Goal: Transaction & Acquisition: Purchase product/service

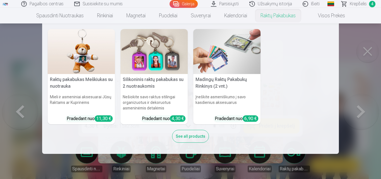
scroll to position [5744, 0]
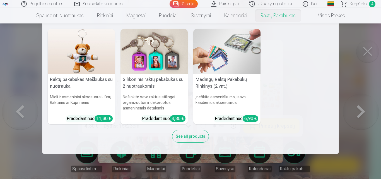
click at [354, 72] on nav "Raktų pakabukas Meškiukas su nuotrauka Mieli ir asmeniniai aksesuarai Jūsų Rakt…" at bounding box center [190, 88] width 381 height 130
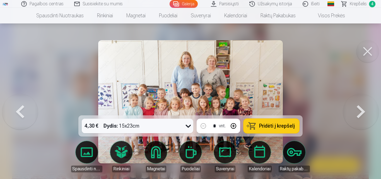
click at [282, 124] on span "Pridėti į krepšelį" at bounding box center [277, 125] width 36 height 5
click at [368, 47] on button at bounding box center [368, 51] width 22 height 22
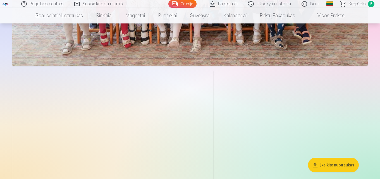
scroll to position [5889, 0]
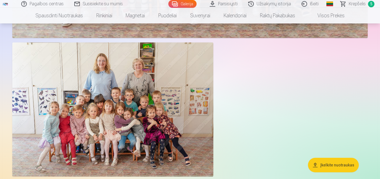
click at [177, 110] on img at bounding box center [112, 109] width 201 height 134
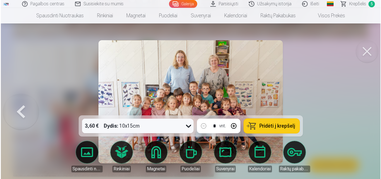
scroll to position [5911, 0]
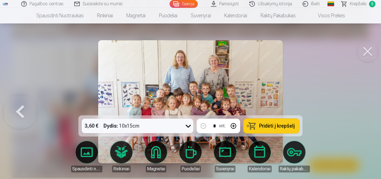
click at [183, 97] on img at bounding box center [190, 101] width 185 height 123
click at [365, 53] on button at bounding box center [368, 51] width 22 height 22
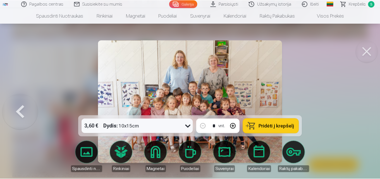
scroll to position [5889, 0]
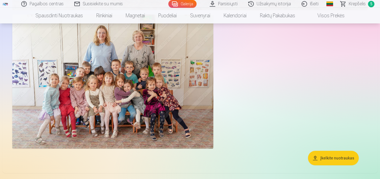
click at [82, 111] on img at bounding box center [112, 82] width 201 height 134
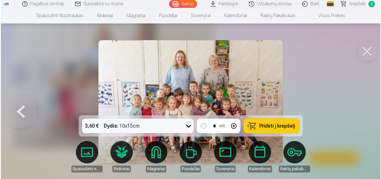
scroll to position [5939, 0]
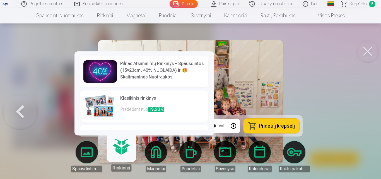
click at [237, 80] on img at bounding box center [190, 101] width 185 height 123
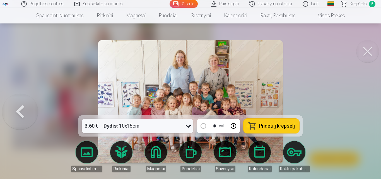
click at [367, 51] on button at bounding box center [368, 51] width 22 height 22
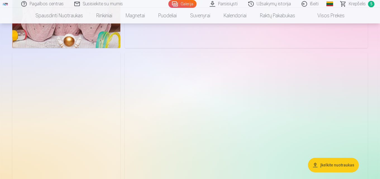
scroll to position [2540, 0]
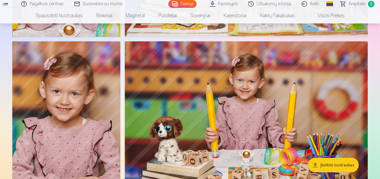
click at [101, 106] on img at bounding box center [66, 122] width 108 height 162
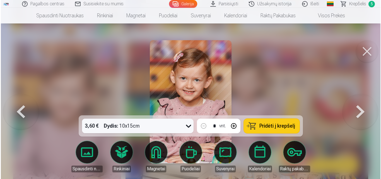
scroll to position [2549, 0]
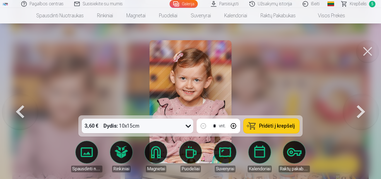
click at [275, 121] on button "Pridėti į krepšelį" at bounding box center [272, 126] width 56 height 15
click at [368, 51] on button at bounding box center [368, 51] width 22 height 22
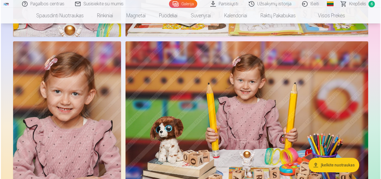
scroll to position [2429, 0]
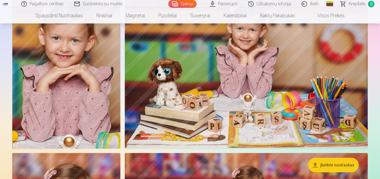
click at [72, 108] on img at bounding box center [66, 68] width 108 height 162
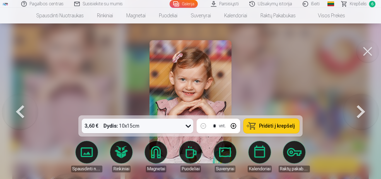
click at [262, 121] on button "Pridėti į krepšelį" at bounding box center [272, 126] width 56 height 15
click at [369, 49] on button at bounding box center [368, 51] width 22 height 22
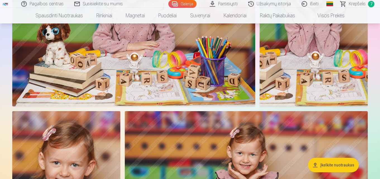
scroll to position [2224, 0]
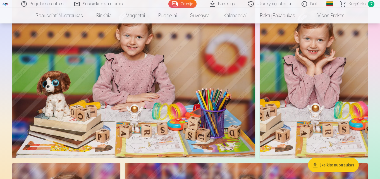
click at [292, 71] on img at bounding box center [314, 77] width 108 height 162
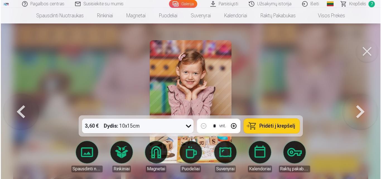
scroll to position [2261, 0]
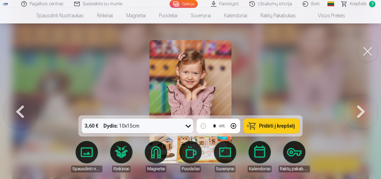
click at [282, 123] on button "Pridėti į krepšelį" at bounding box center [272, 126] width 56 height 15
click at [368, 49] on button at bounding box center [368, 51] width 22 height 22
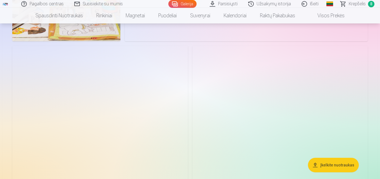
scroll to position [1834, 0]
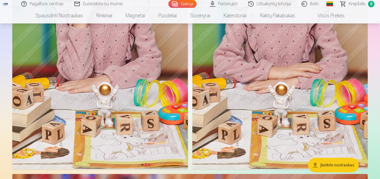
click at [318, 71] on img at bounding box center [280, 37] width 176 height 263
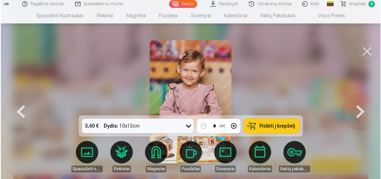
scroll to position [1840, 0]
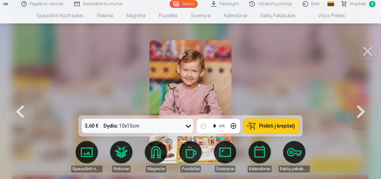
click at [280, 123] on button "Pridėti į krepšelį" at bounding box center [272, 126] width 56 height 15
click at [365, 52] on button at bounding box center [368, 51] width 22 height 22
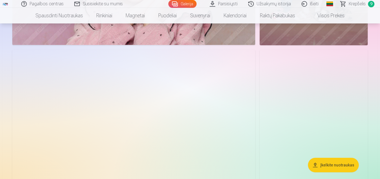
scroll to position [466, 0]
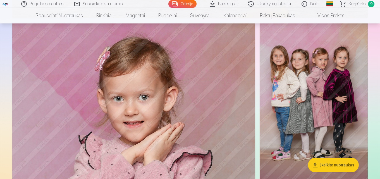
click at [301, 74] on img at bounding box center [314, 104] width 108 height 162
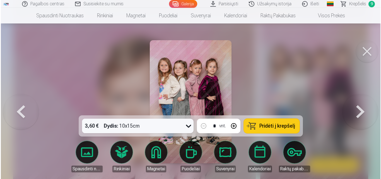
scroll to position [467, 0]
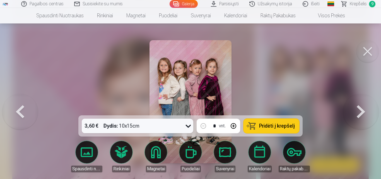
click at [265, 129] on button "Pridėti į krepšelį" at bounding box center [272, 126] width 56 height 15
drag, startPoint x: 369, startPoint y: 53, endPoint x: 361, endPoint y: 56, distance: 8.7
click at [369, 53] on button at bounding box center [368, 51] width 22 height 22
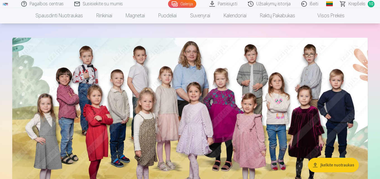
scroll to position [20, 0]
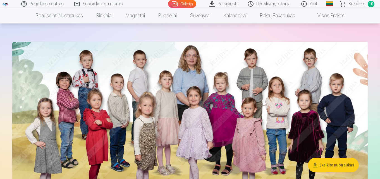
click at [288, 75] on img at bounding box center [189, 133] width 355 height 182
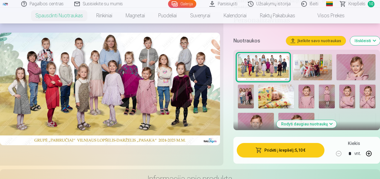
scroll to position [195, 0]
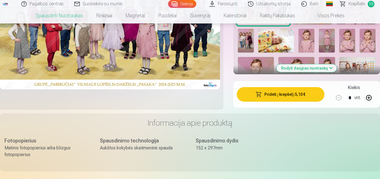
click at [270, 97] on button "Pridėti į krepšelį : 5,10 €" at bounding box center [281, 94] width 88 height 15
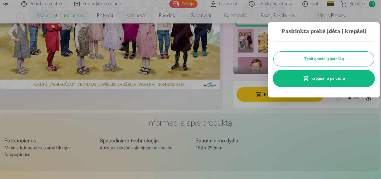
click at [374, 5] on div at bounding box center [190, 89] width 381 height 179
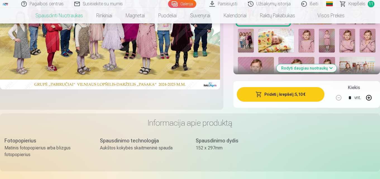
click at [364, 5] on span "Krepšelis" at bounding box center [356, 4] width 17 height 7
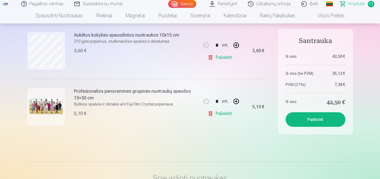
scroll to position [558, 0]
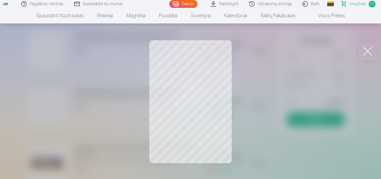
click at [366, 51] on button at bounding box center [368, 51] width 22 height 22
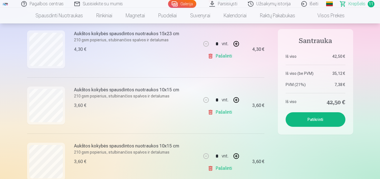
scroll to position [279, 0]
click at [111, 88] on h6 "Aukštos kokybės spausdintos nuotraukos 15x23 cm" at bounding box center [126, 89] width 105 height 7
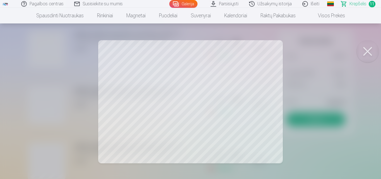
click at [370, 46] on button at bounding box center [368, 51] width 22 height 22
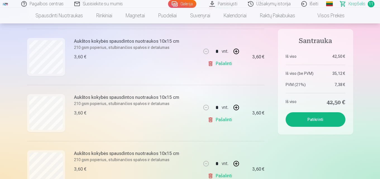
scroll to position [447, 0]
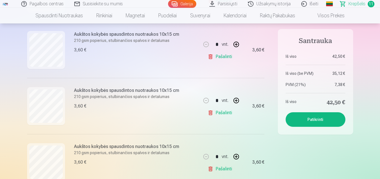
click at [225, 112] on link "Pašalinti" at bounding box center [221, 112] width 27 height 11
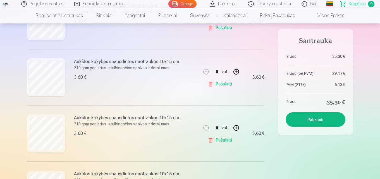
scroll to position [363, 0]
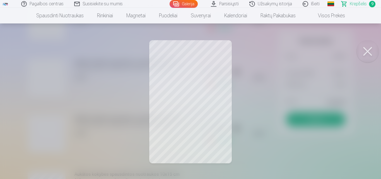
click at [366, 51] on button at bounding box center [368, 51] width 22 height 22
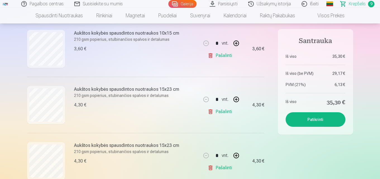
scroll to position [251, 0]
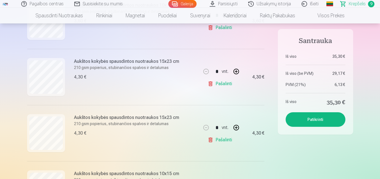
click at [226, 139] on link "Pašalinti" at bounding box center [221, 139] width 27 height 11
click at [223, 86] on link "Pašalinti" at bounding box center [221, 83] width 27 height 11
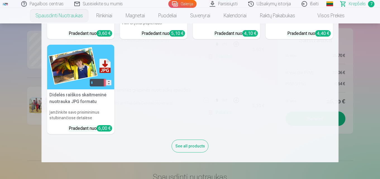
scroll to position [88, 0]
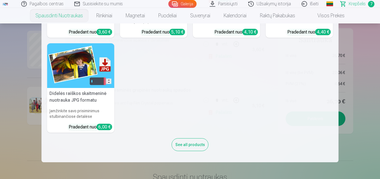
click at [16, 71] on nav "Aukštos kokybės spausdintos nuotraukos 210 gsm popierius, stulbinančios spalvos…" at bounding box center [190, 92] width 380 height 139
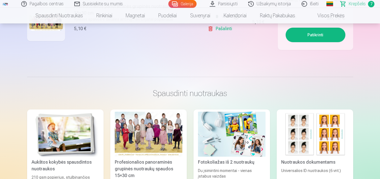
scroll to position [536, 0]
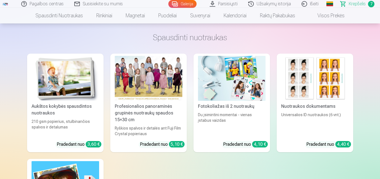
click at [139, 76] on div at bounding box center [149, 78] width 68 height 45
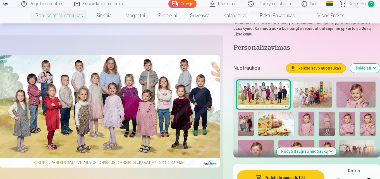
scroll to position [140, 0]
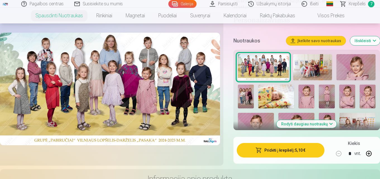
click at [297, 122] on button "Rodyti daugiau nuotraukų" at bounding box center [307, 124] width 60 height 8
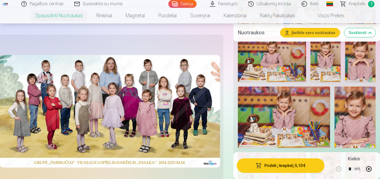
scroll to position [642, 0]
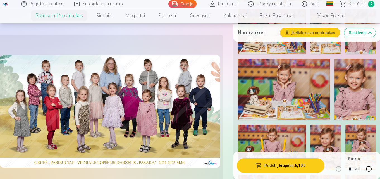
click at [344, 99] on img at bounding box center [354, 89] width 41 height 61
